Goal: Browse casually

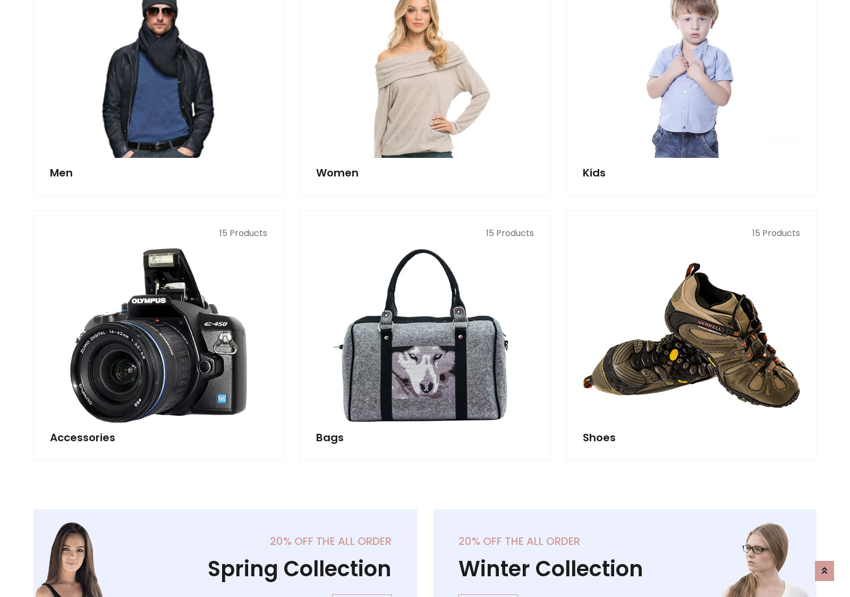
scroll to position [356, 0]
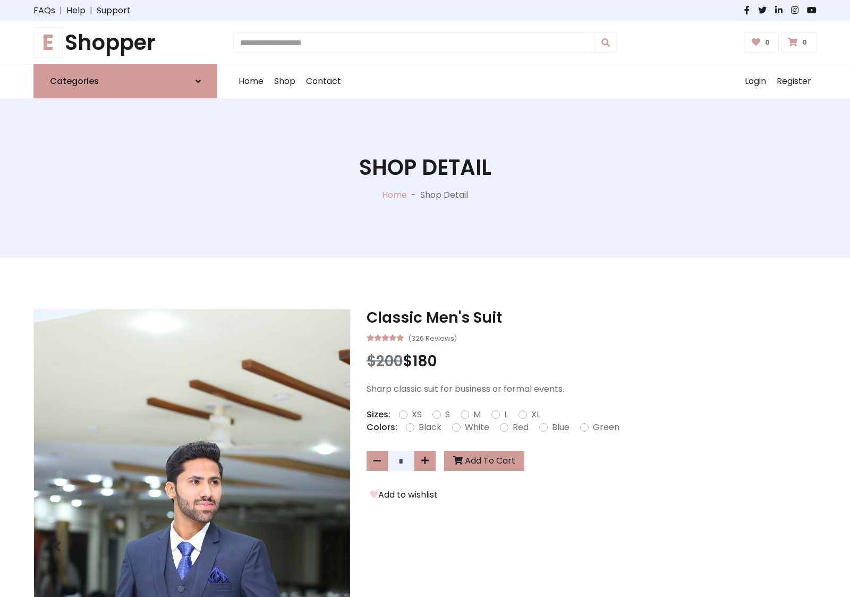
click at [125, 43] on h1 "E Shopper" at bounding box center [125, 43] width 184 height 26
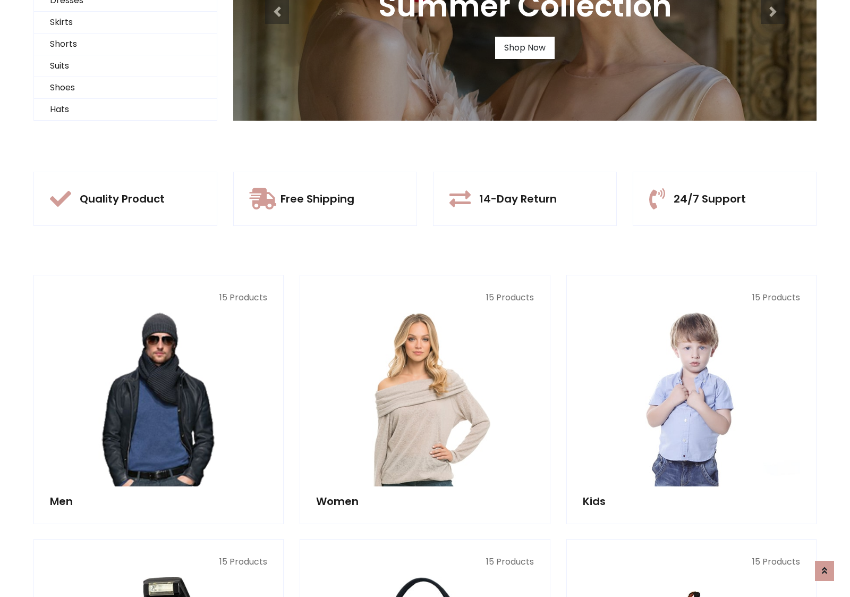
scroll to position [103, 0]
